Goal: Task Accomplishment & Management: Complete application form

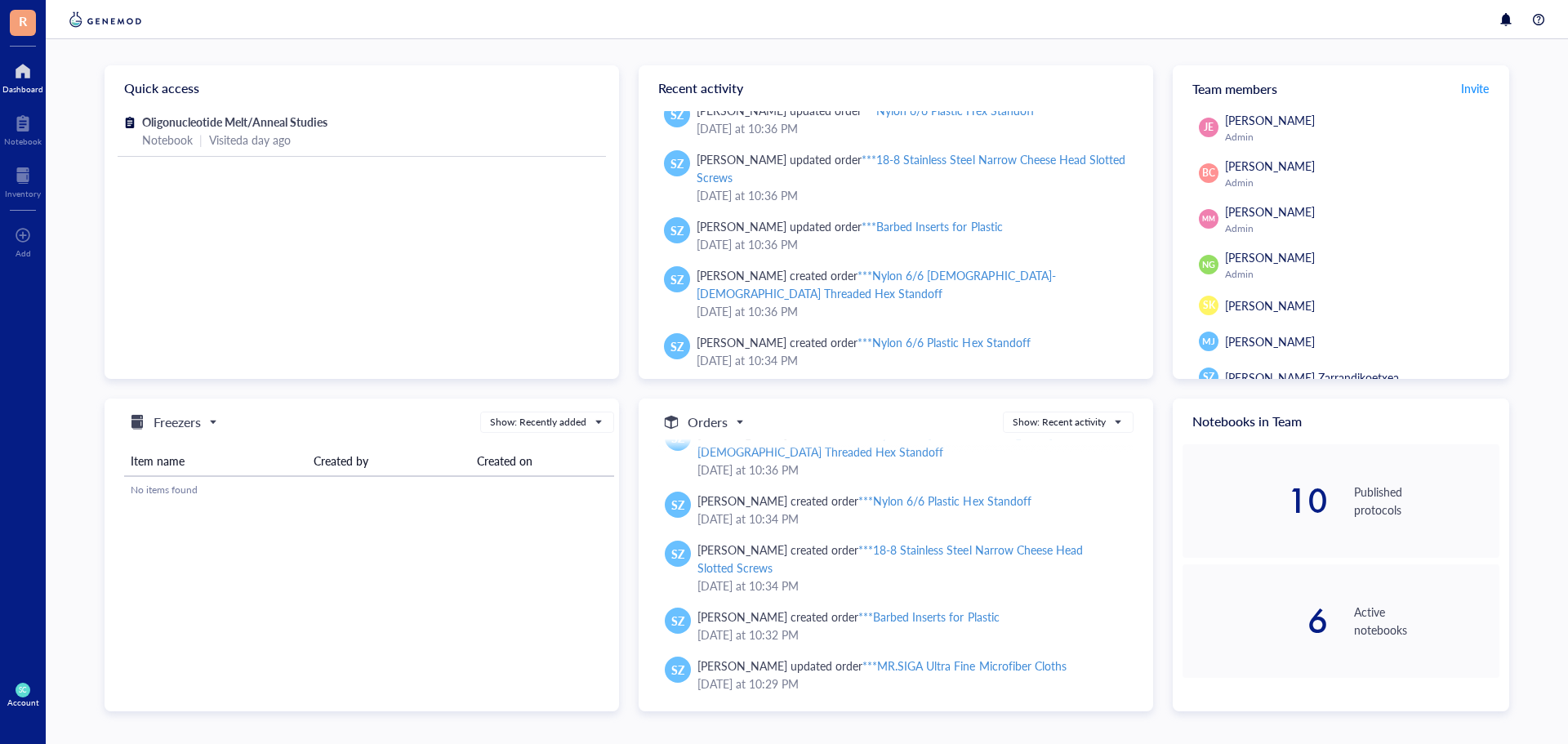
scroll to position [480, 0]
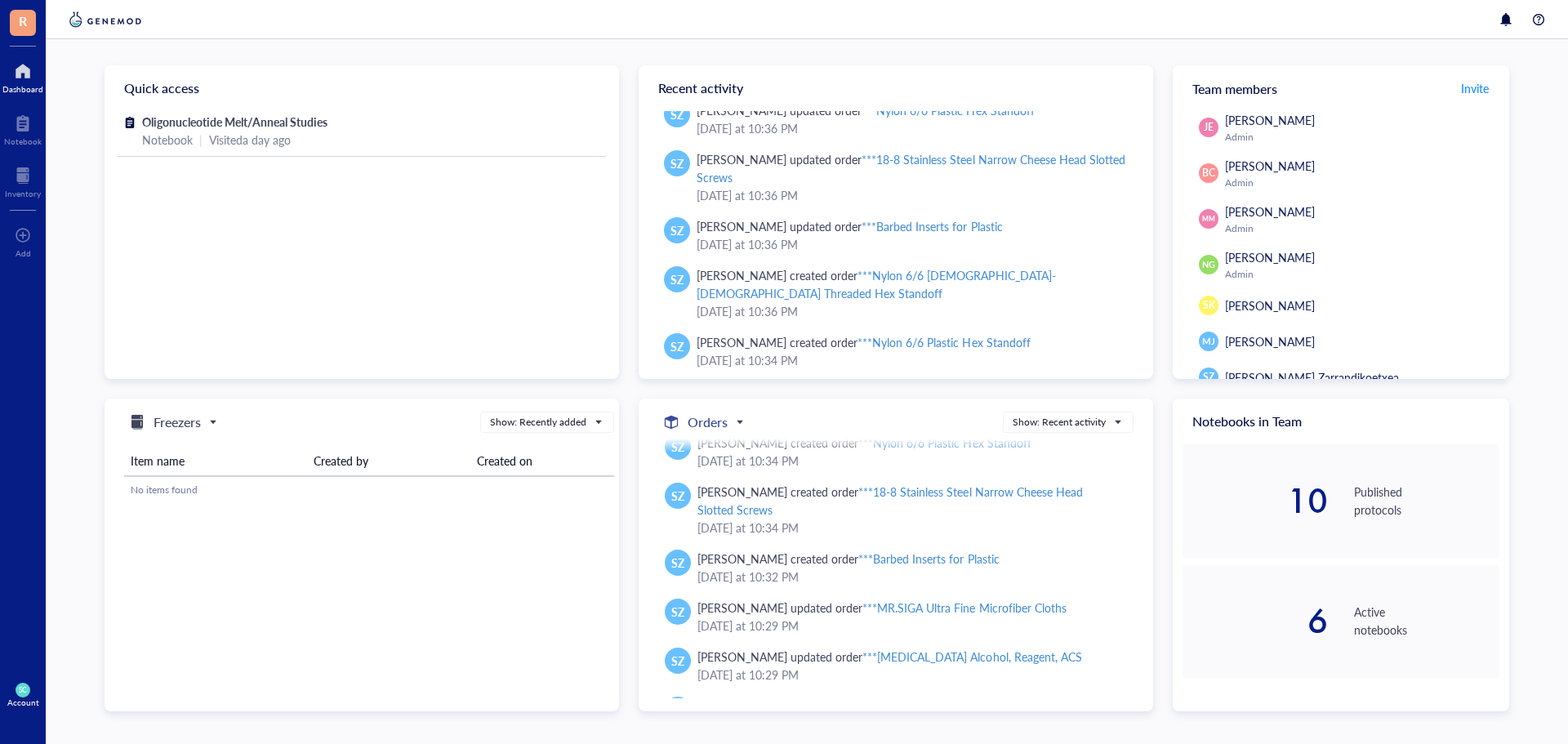
click at [719, 426] on h5 "Orders" at bounding box center [708, 423] width 40 height 20
drag, startPoint x: 802, startPoint y: 411, endPoint x: 811, endPoint y: 431, distance: 21.9
click at [803, 412] on div "orders Orders Freezers Orders Consumables Projects Show: Recent activity" at bounding box center [892, 422] width 482 height 21
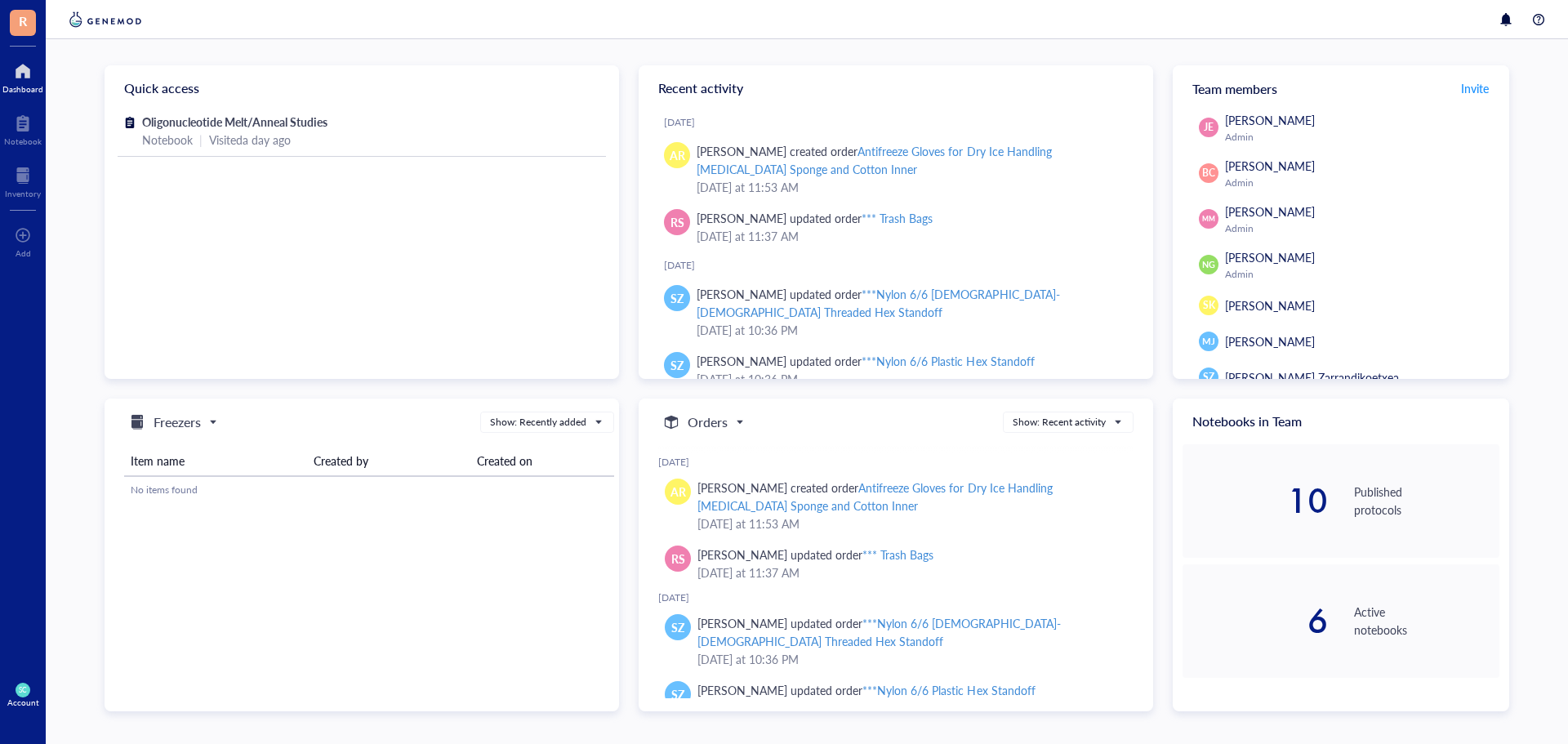
scroll to position [0, 0]
click at [23, 241] on div at bounding box center [23, 235] width 16 height 26
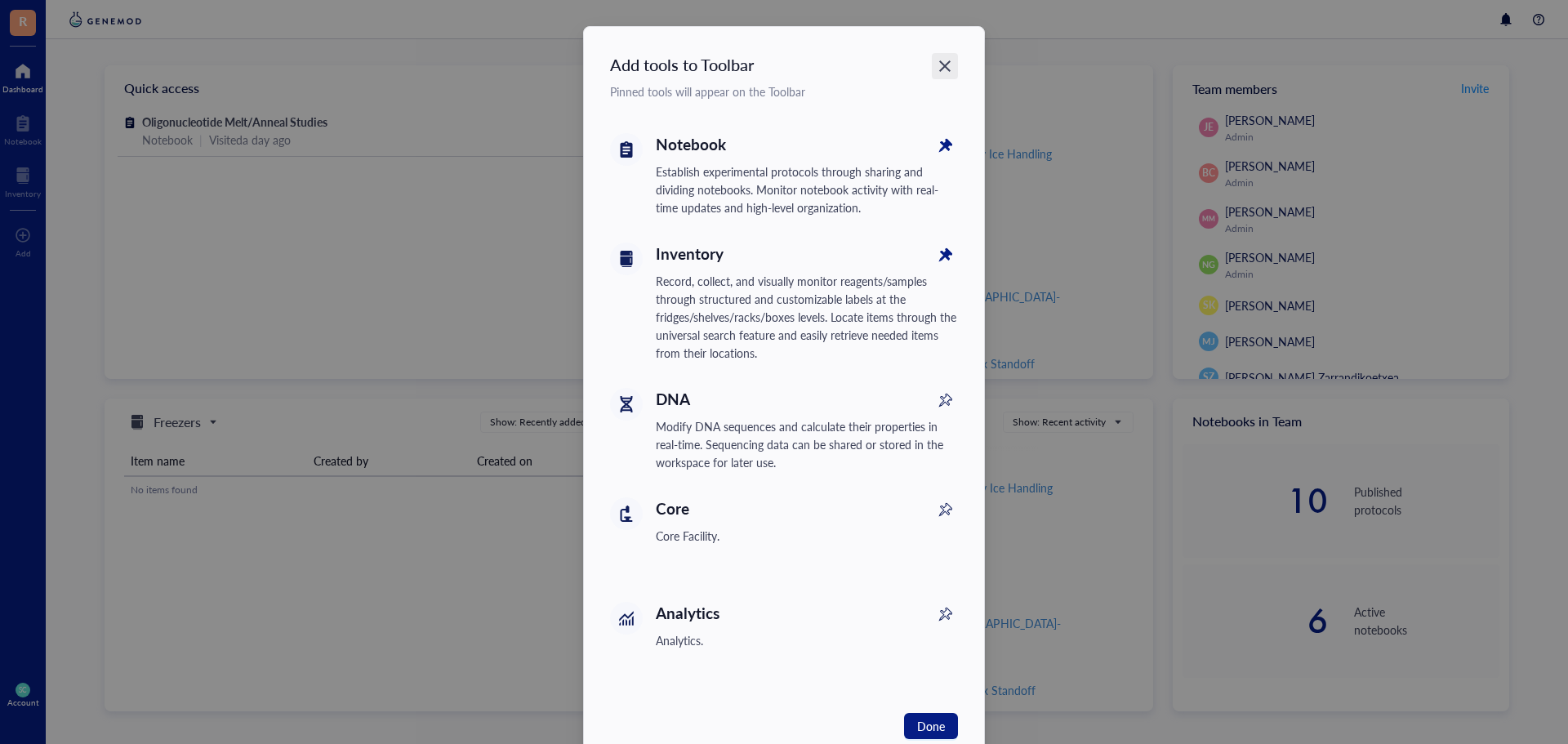
click at [940, 70] on icon "Close" at bounding box center [945, 67] width 16 height 16
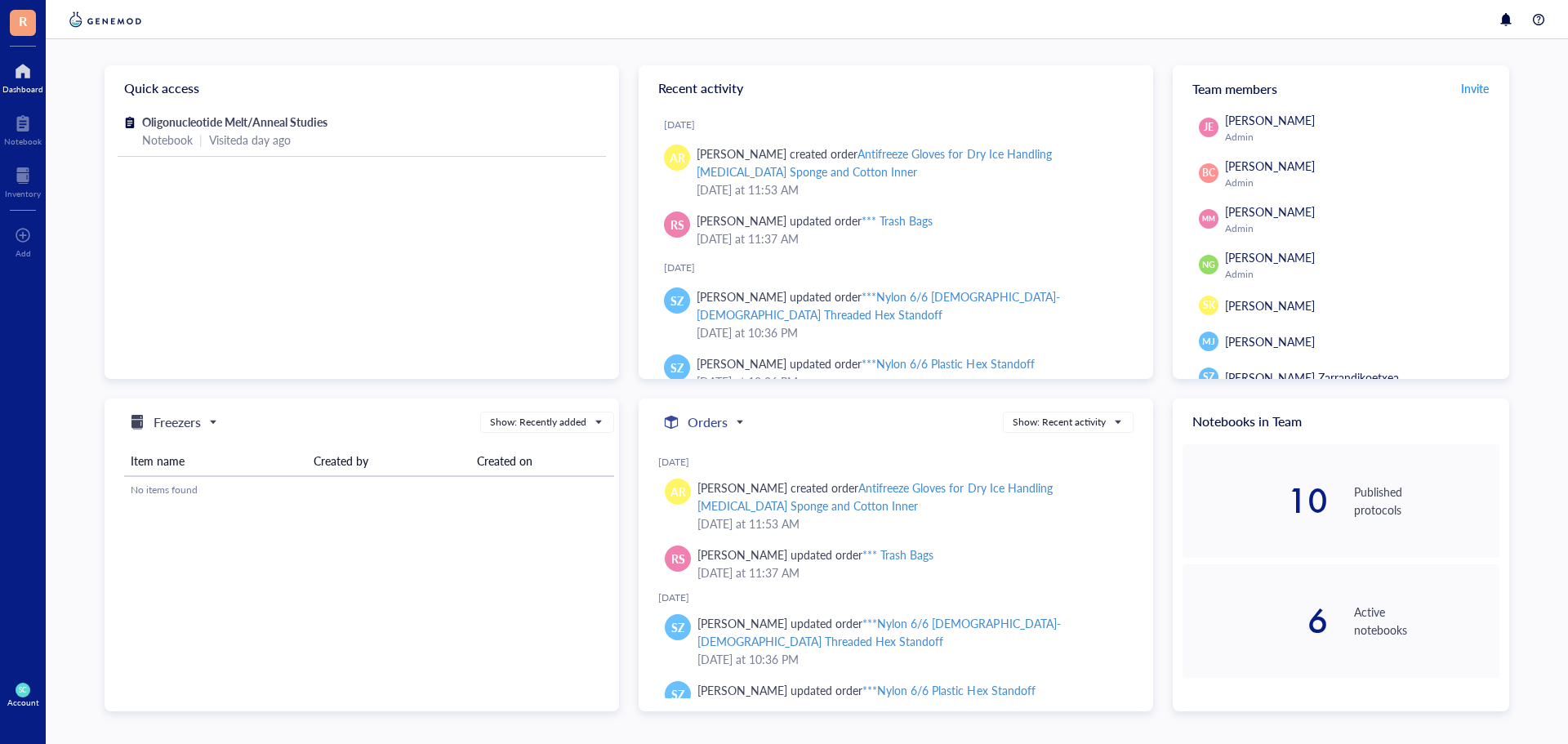
click at [722, 416] on h5 "Orders" at bounding box center [708, 423] width 40 height 20
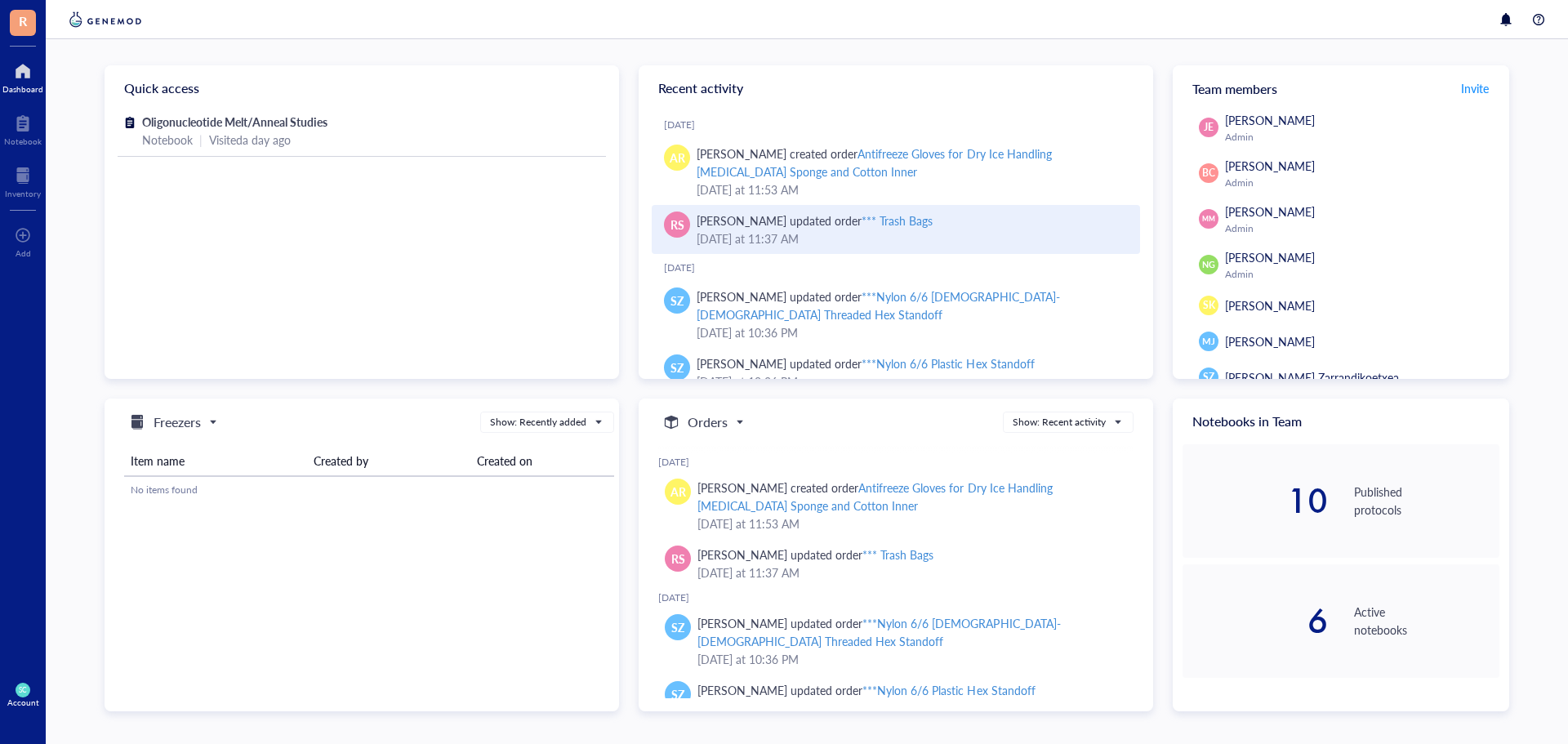
click at [885, 218] on div "*** Trash Bags" at bounding box center [896, 220] width 71 height 16
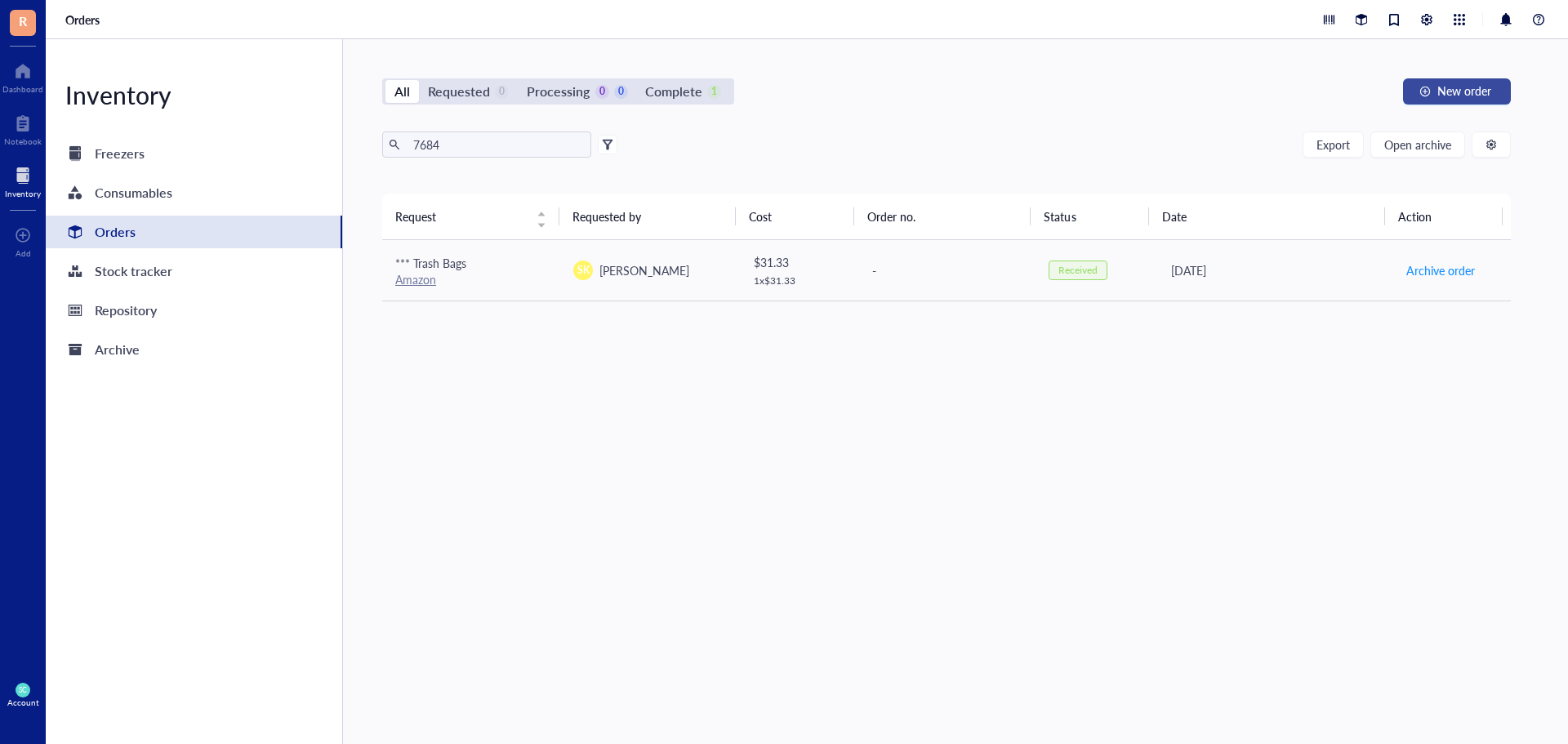
click at [1441, 82] on button "New order" at bounding box center [1457, 91] width 108 height 26
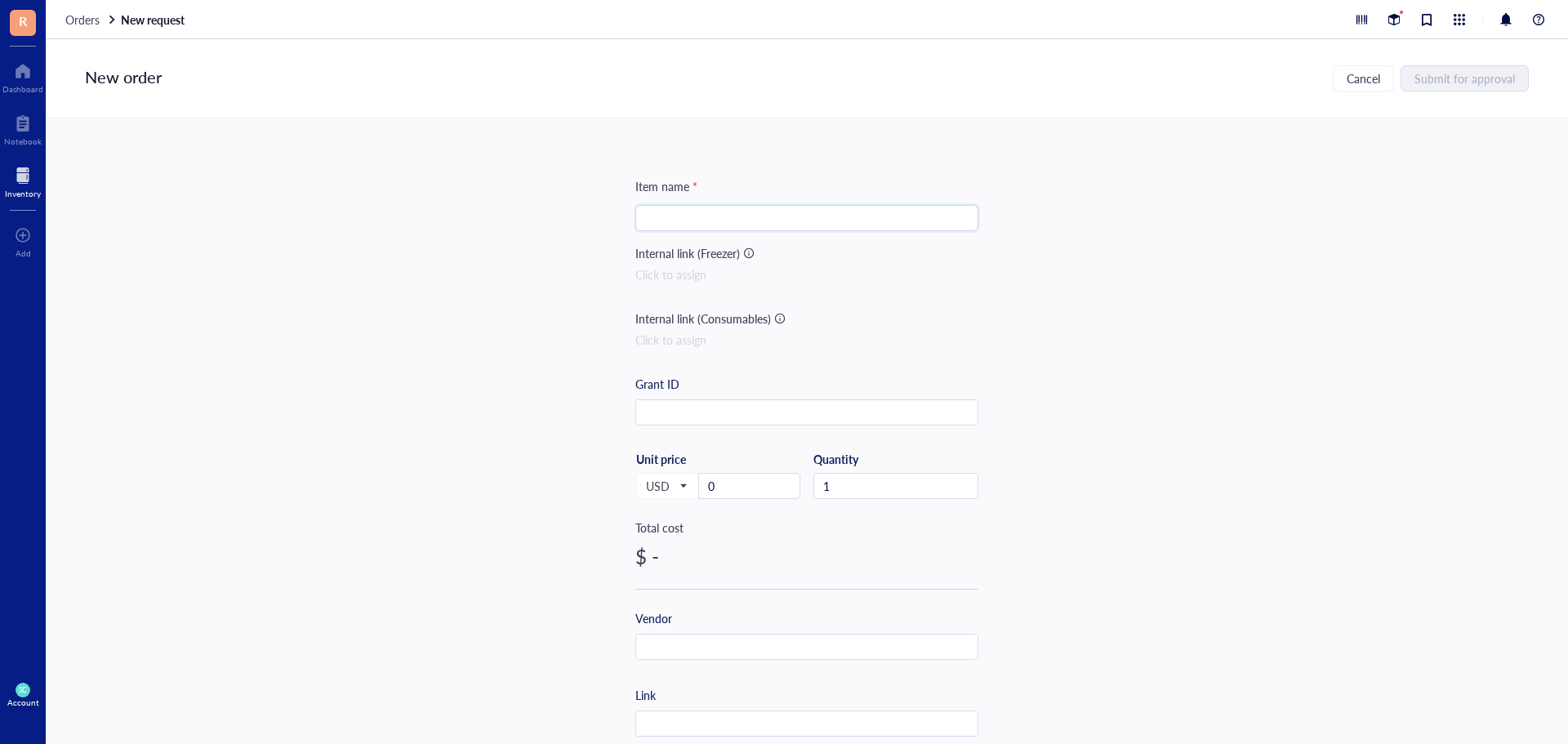
click at [708, 209] on input "search" at bounding box center [807, 218] width 324 height 25
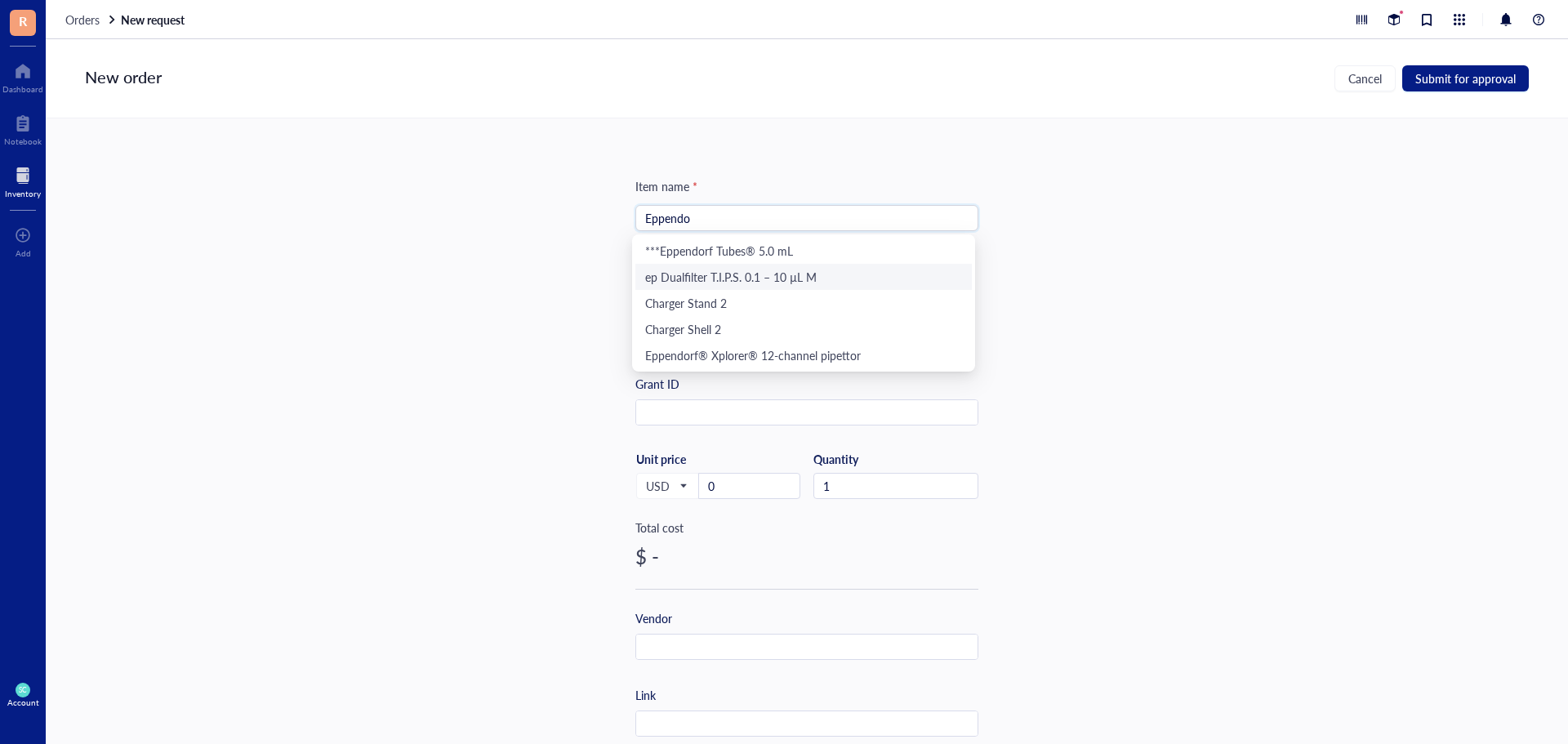
click at [832, 275] on div "ep Dualfilter T.I.P.S. 0.1 – 10 µL M" at bounding box center [803, 277] width 317 height 18
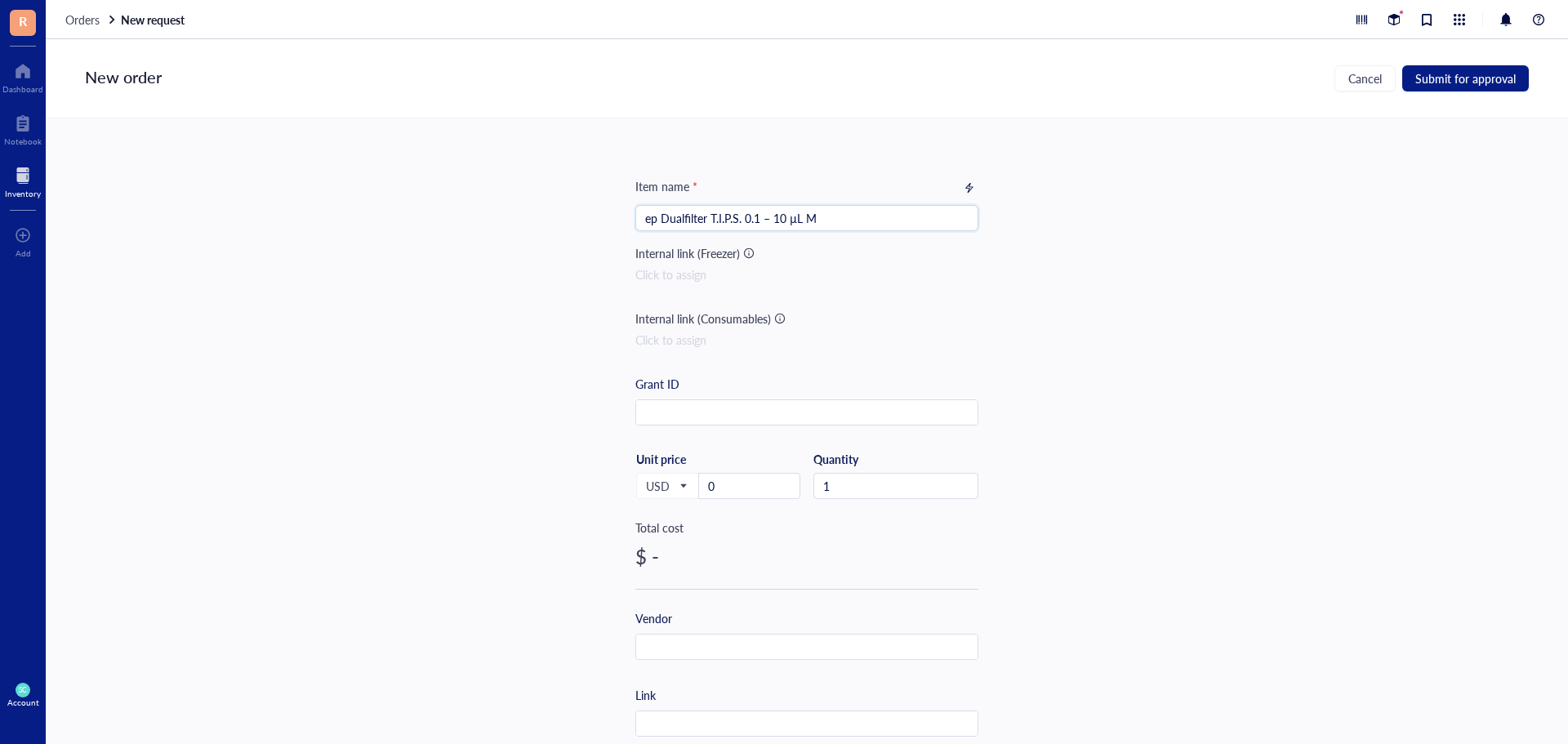
type input "ep Dualfilter T.I.P.S. 0.1 – 10 µL M"
click at [474, 415] on div "Item name * ep Dualfilter T.I.P.S. 0.1 – 10 µL M ep Dualfilter T.I.P.S. 0.1 – 1…" at bounding box center [806, 431] width 1522 height 626
click at [760, 497] on input "0" at bounding box center [749, 486] width 101 height 25
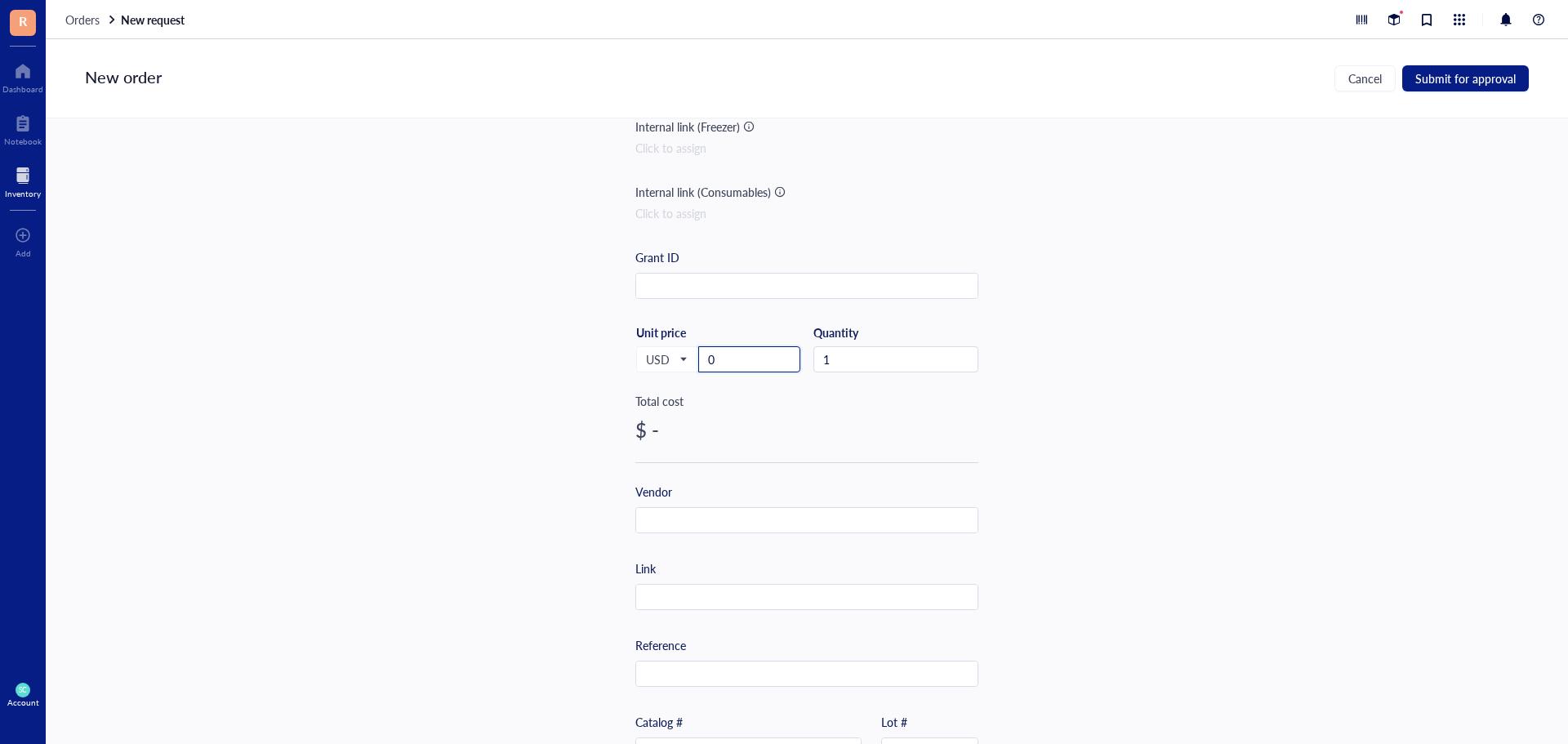
scroll to position [163, 0]
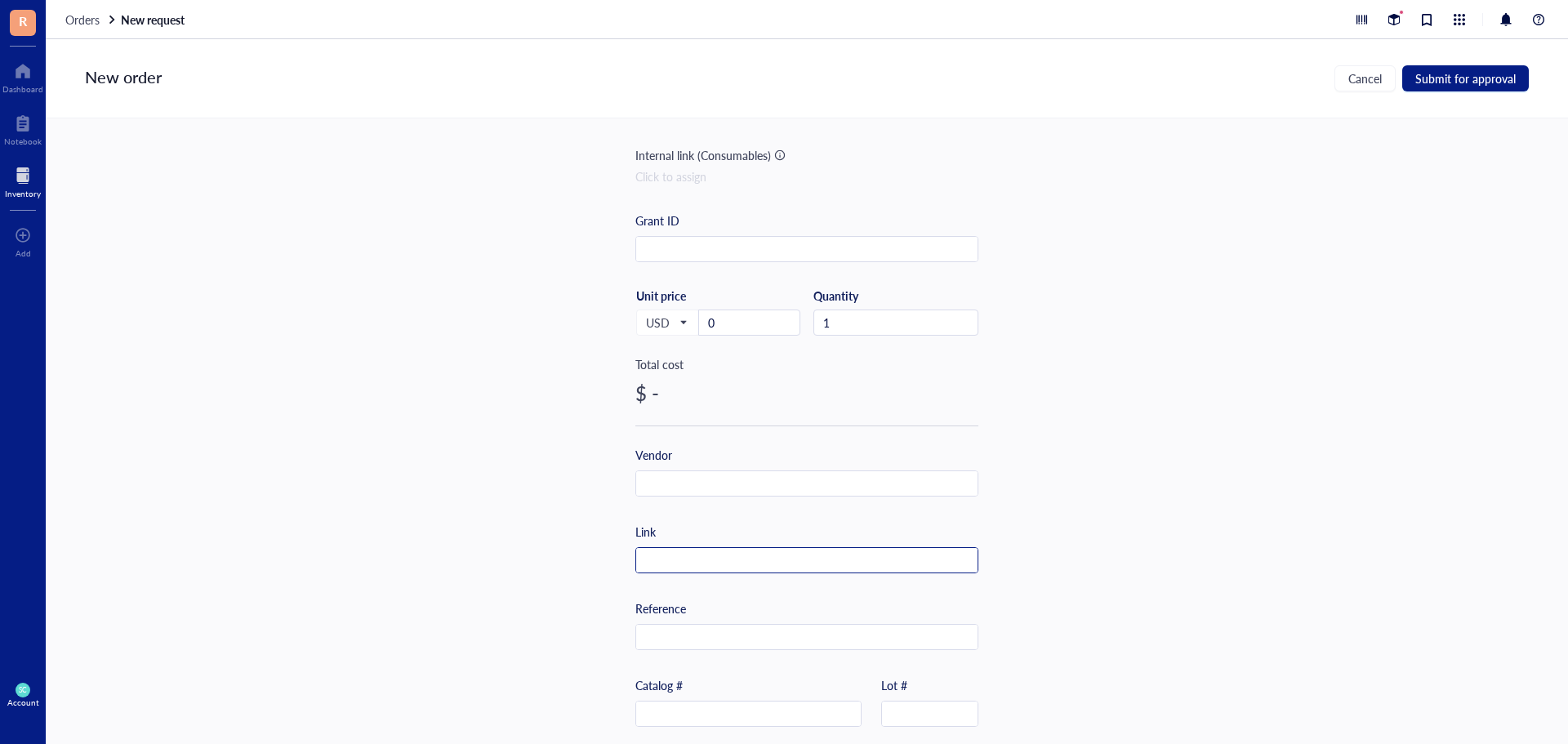
click at [669, 565] on input "text" at bounding box center [807, 561] width 342 height 26
paste input "[URL][DOMAIN_NAME]"
type input "[URL][DOMAIN_NAME]"
click at [722, 320] on input "0" at bounding box center [749, 323] width 101 height 25
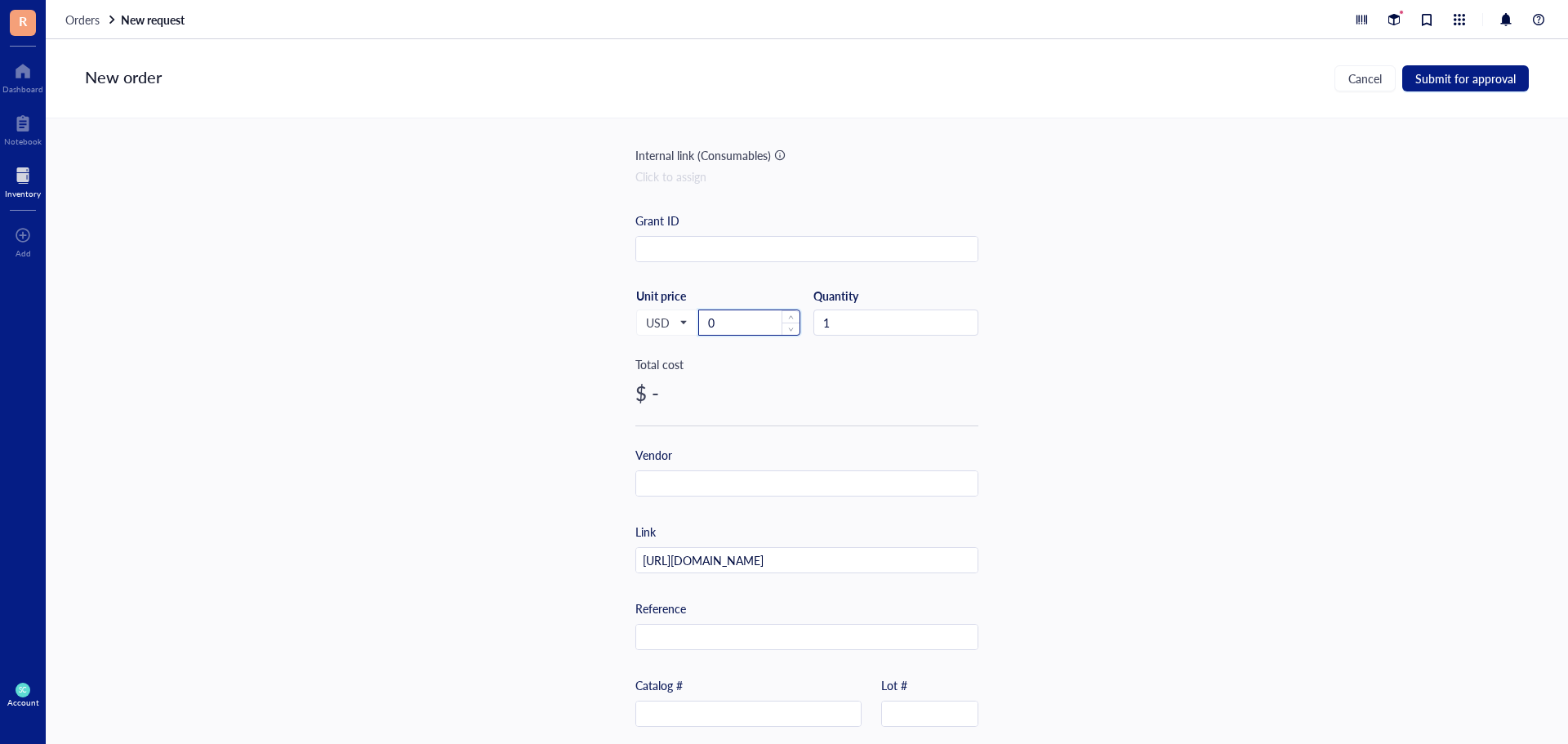
scroll to position [0, 0]
type input "0"
type input "240.91"
click at [453, 367] on div "Item name * ep Dualfilter T.I.P.S. 0.1 – 10 µL M Internal link (Freezer) Click …" at bounding box center [806, 431] width 1522 height 626
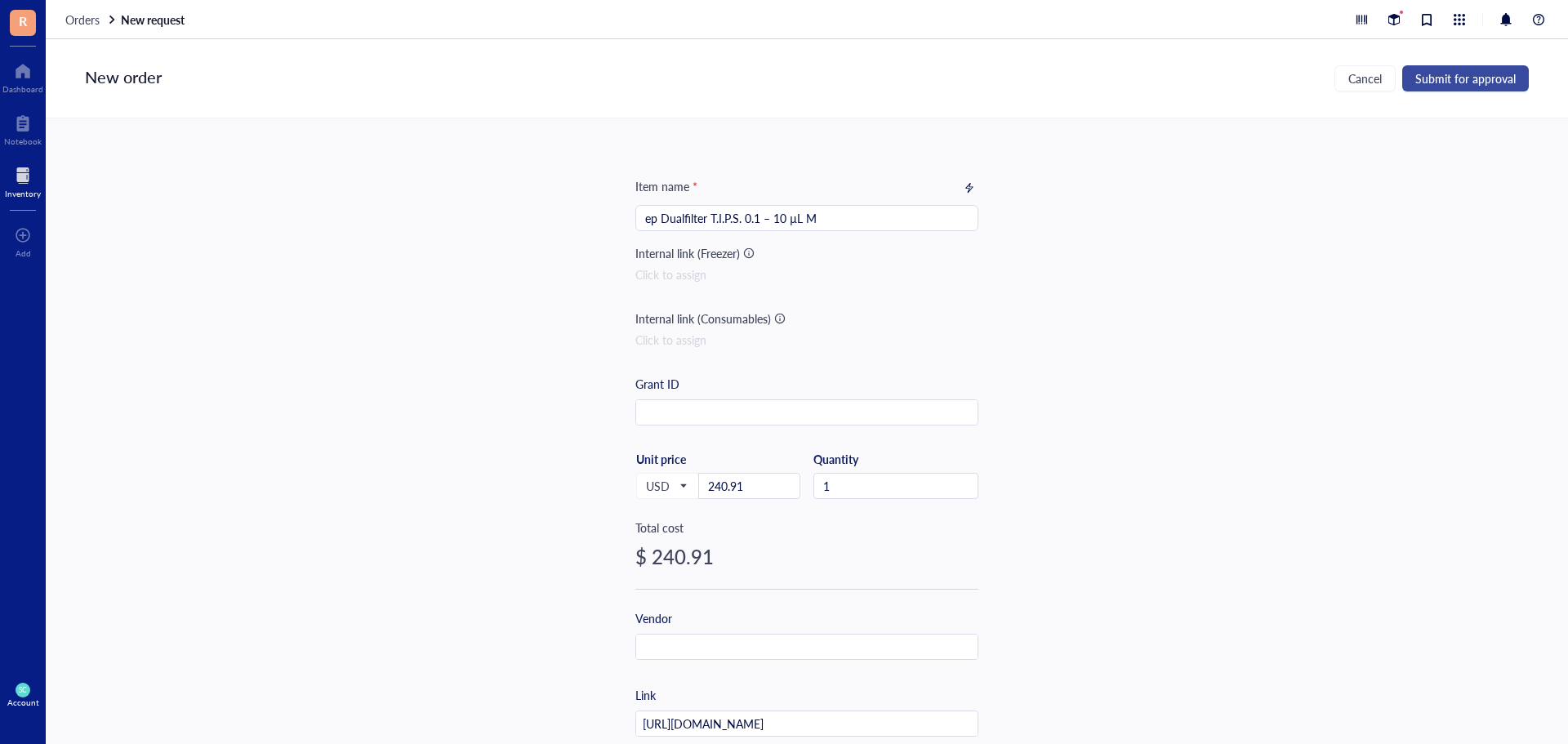
click at [1441, 85] on span "Submit for approval" at bounding box center [1465, 78] width 101 height 13
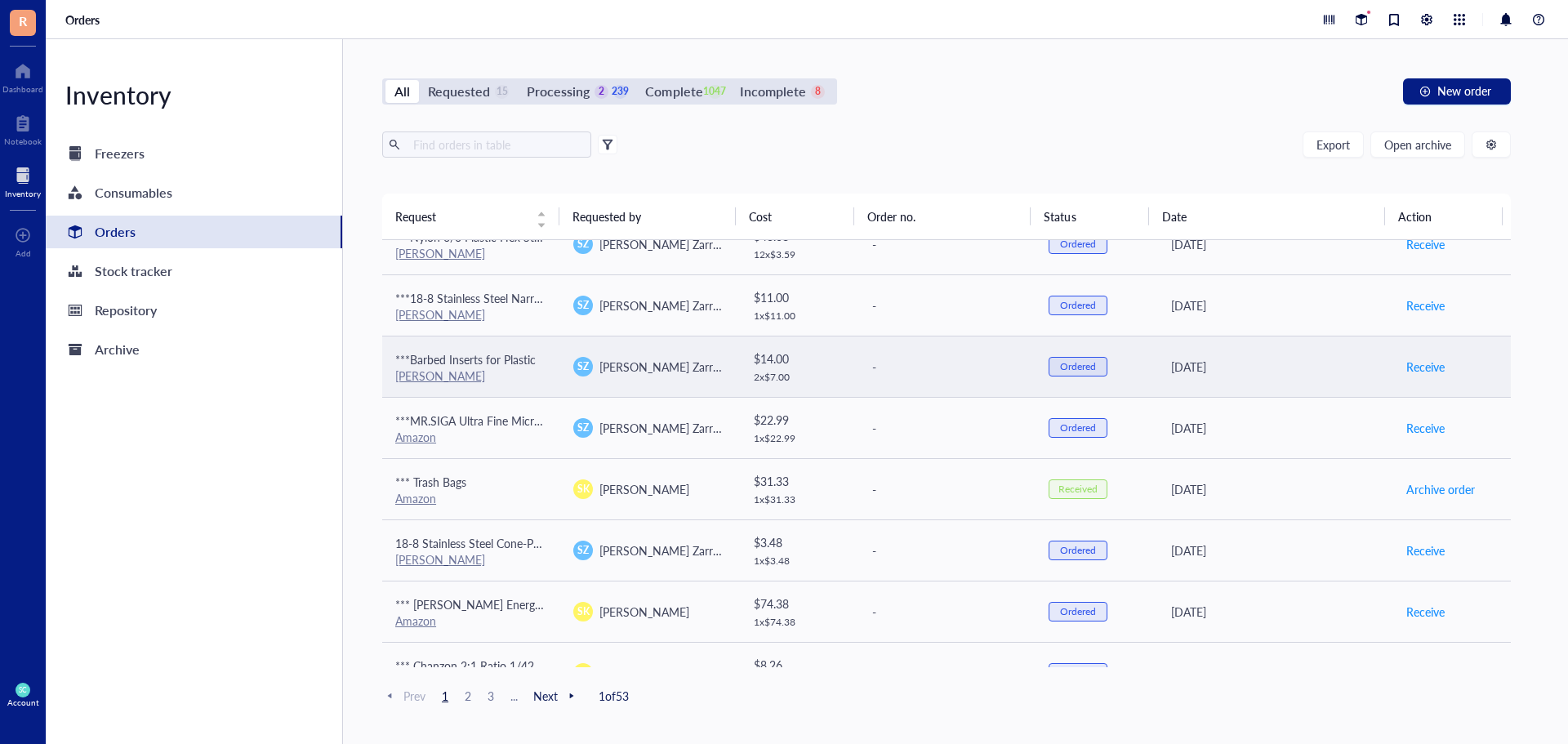
scroll to position [245, 0]
